Goal: Ask a question

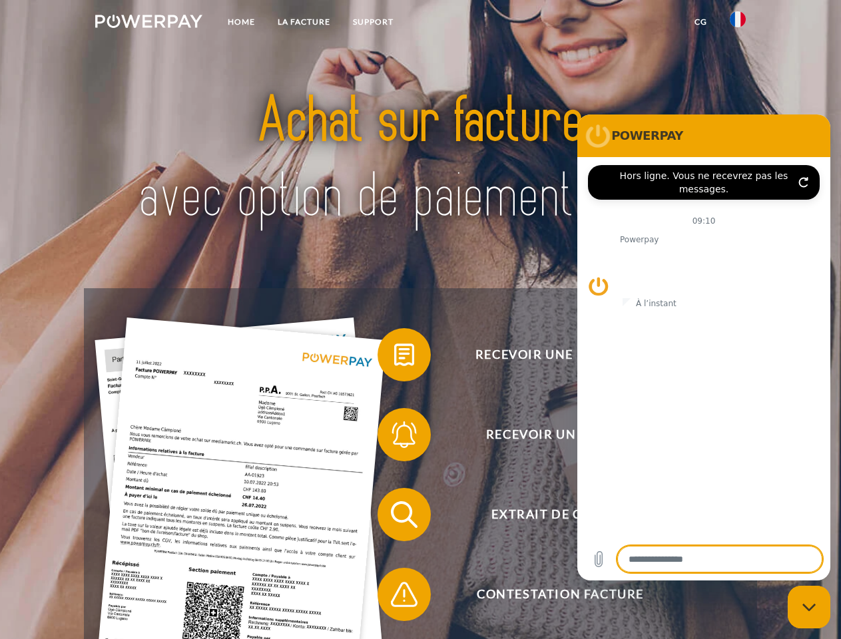
click at [149, 23] on img at bounding box center [148, 21] width 107 height 13
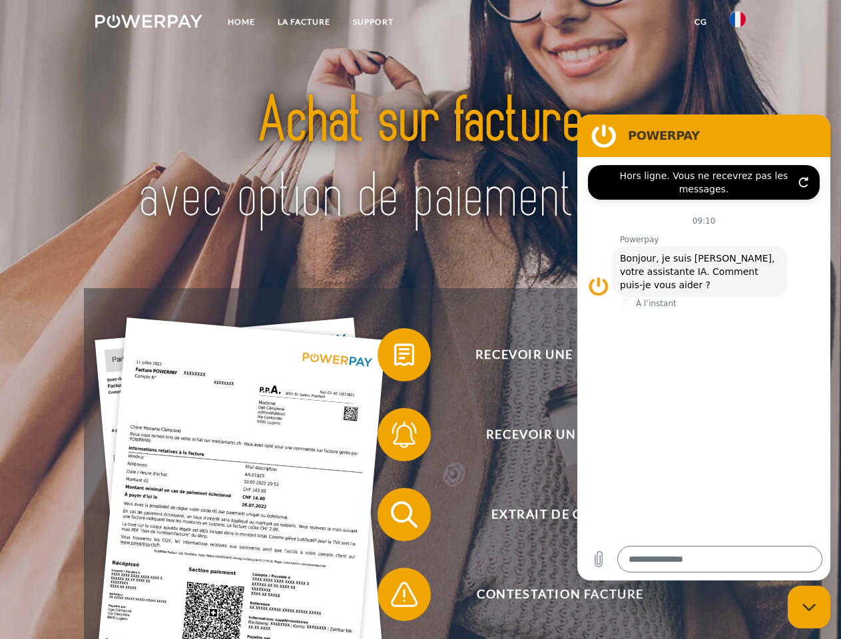
click at [738, 23] on img at bounding box center [738, 19] width 16 height 16
click at [701, 22] on link "CG" at bounding box center [700, 22] width 35 height 24
click at [394, 358] on span at bounding box center [384, 355] width 67 height 67
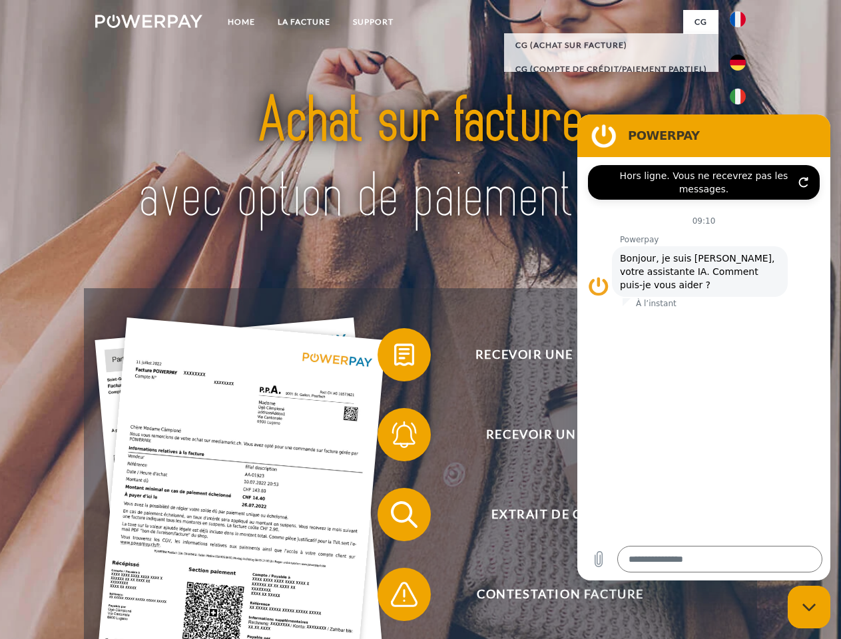
click at [394, 438] on span at bounding box center [384, 435] width 67 height 67
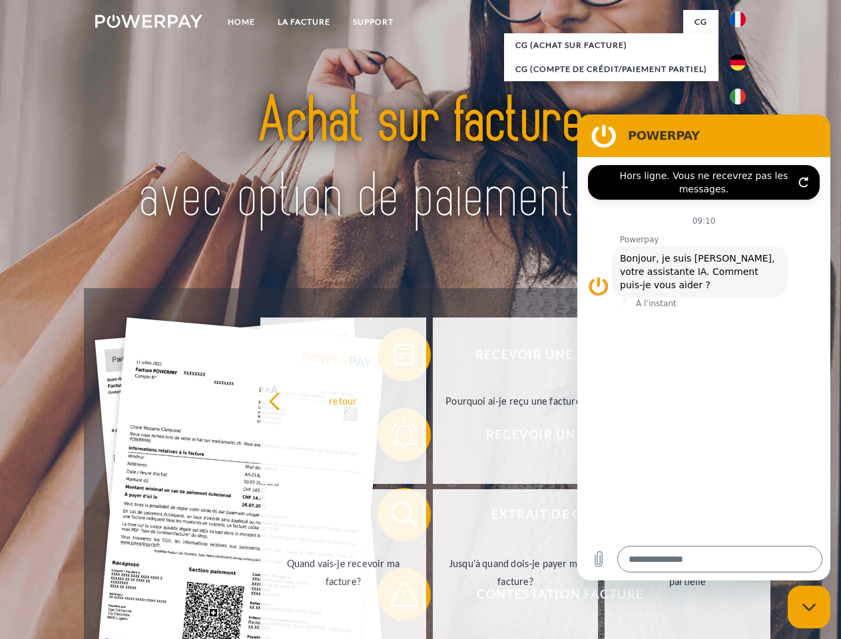
click at [433, 518] on link "Jusqu'à quand dois-je payer ma facture?" at bounding box center [516, 573] width 166 height 167
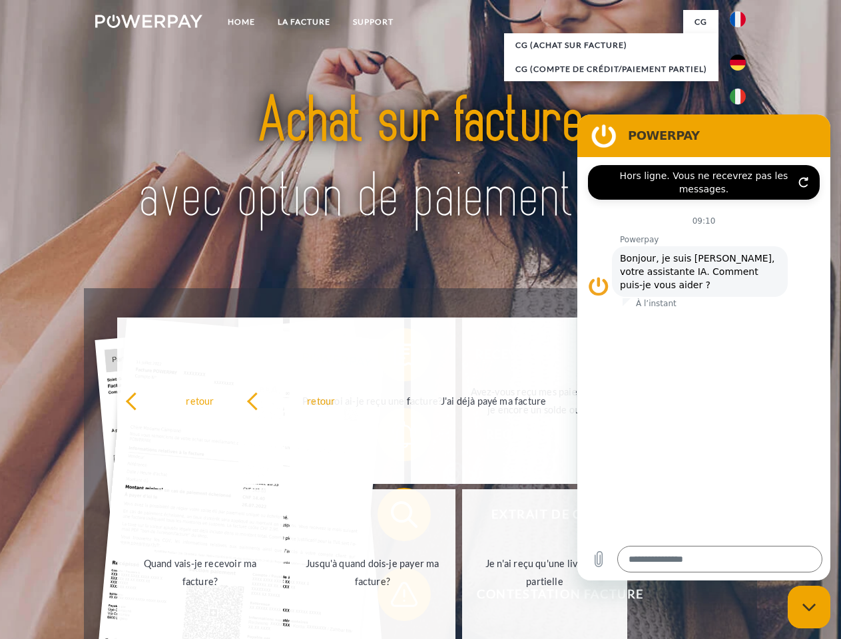
click at [394, 598] on span at bounding box center [384, 595] width 67 height 67
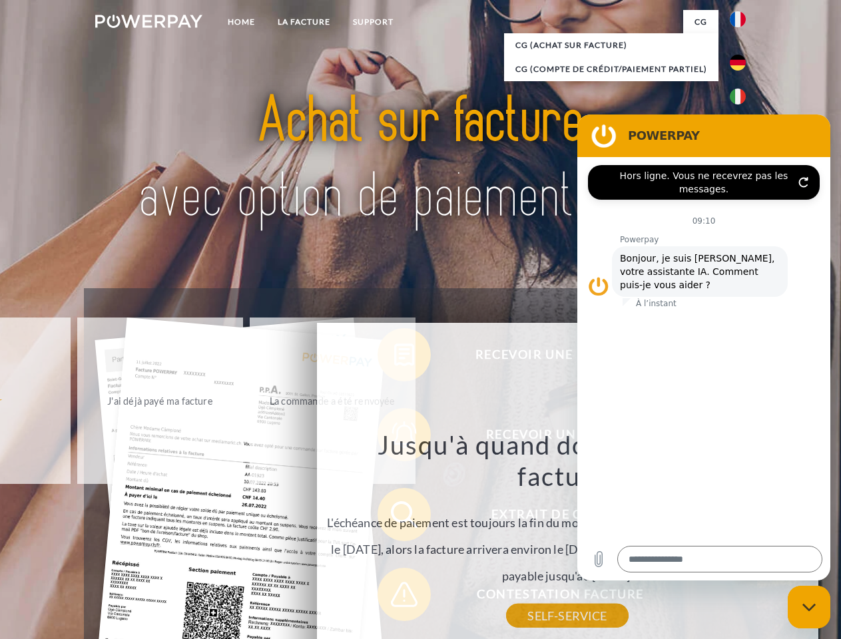
click at [809, 607] on icon "Fermer la fenêtre de messagerie" at bounding box center [810, 607] width 14 height 9
type textarea "*"
